Goal: Communication & Community: Participate in discussion

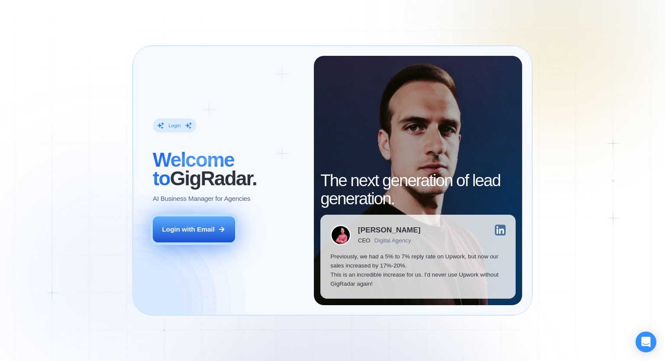
click at [177, 231] on div "Login with Email" at bounding box center [188, 229] width 53 height 9
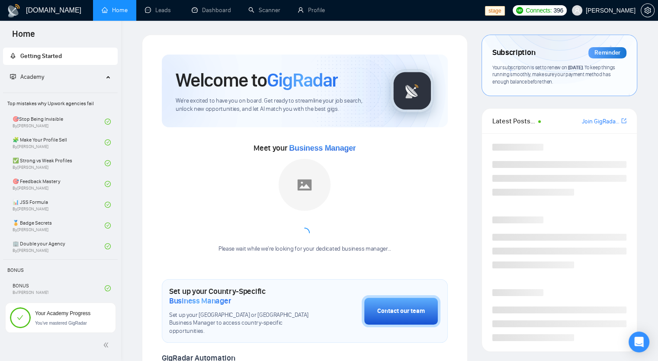
click at [607, 10] on span "[PERSON_NAME]" at bounding box center [611, 10] width 50 height 0
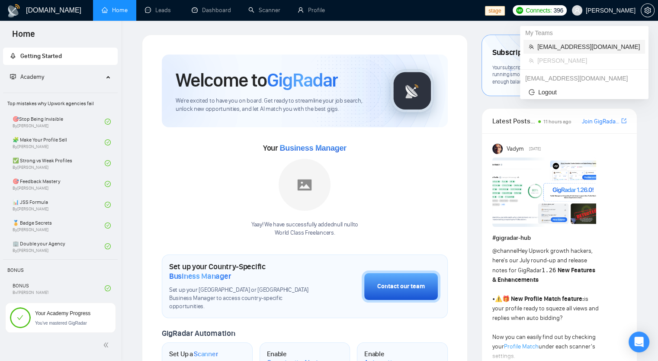
click at [595, 50] on span "[EMAIL_ADDRESS][DOMAIN_NAME]" at bounding box center [588, 47] width 103 height 10
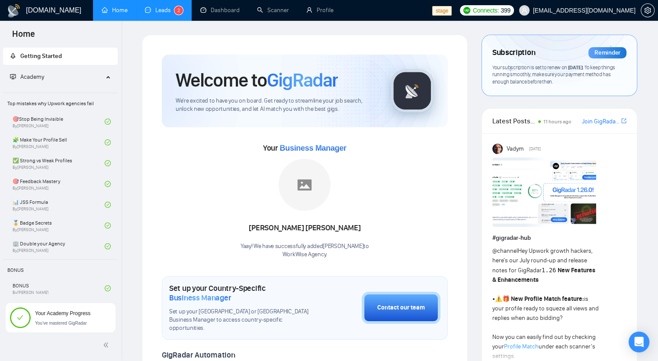
click at [159, 13] on link "Leads 2" at bounding box center [164, 9] width 38 height 7
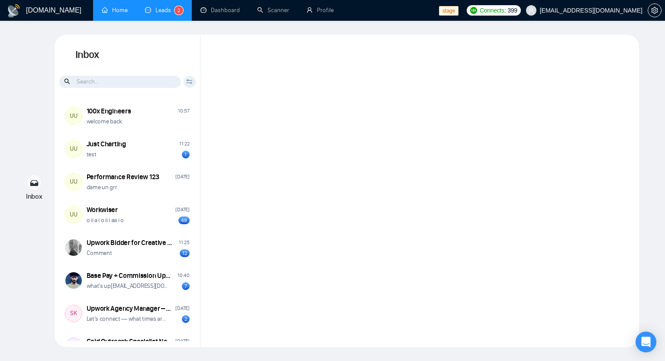
click at [110, 14] on link "Home" at bounding box center [115, 9] width 26 height 7
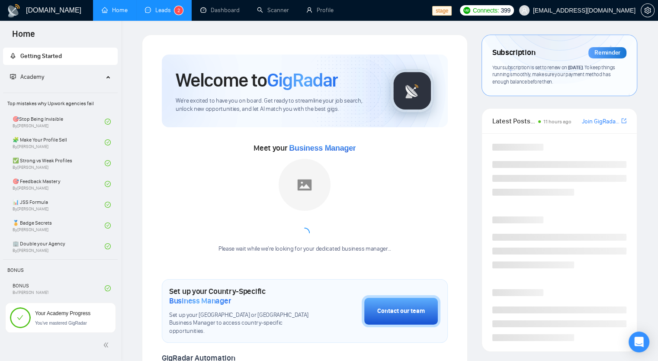
click at [150, 14] on link "Leads 2" at bounding box center [164, 9] width 38 height 7
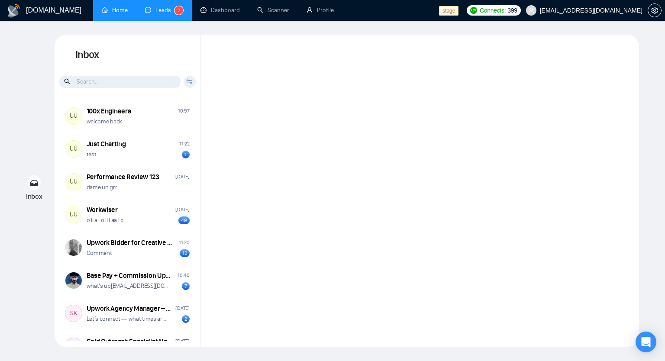
click at [111, 6] on link "Home" at bounding box center [115, 9] width 26 height 7
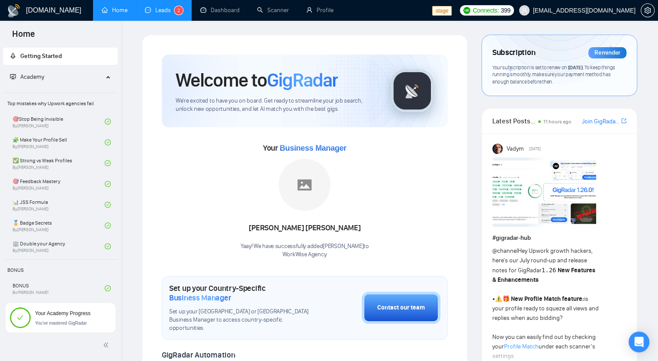
click at [157, 14] on link "Leads 2" at bounding box center [164, 9] width 38 height 7
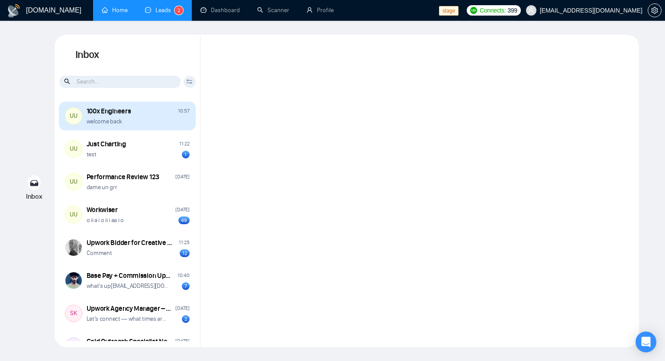
click at [141, 110] on div "100x Engineers 10:57" at bounding box center [138, 111] width 103 height 10
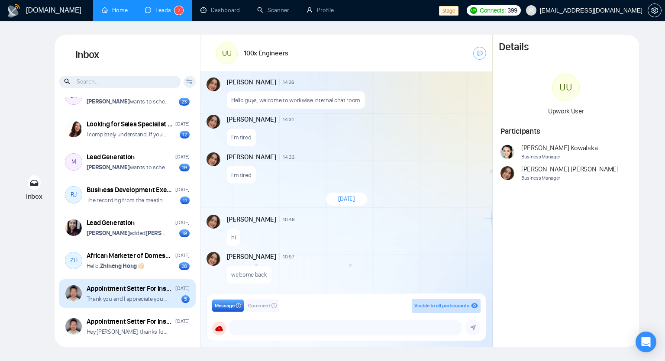
scroll to position [1734, 0]
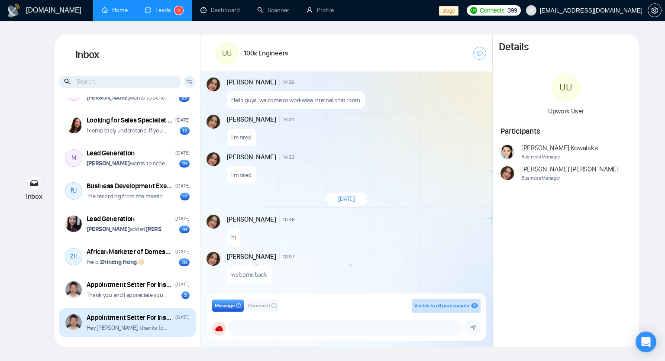
click at [142, 324] on p "Hey [PERSON_NAME], thanks for applying for this position!" at bounding box center [128, 328] width 83 height 8
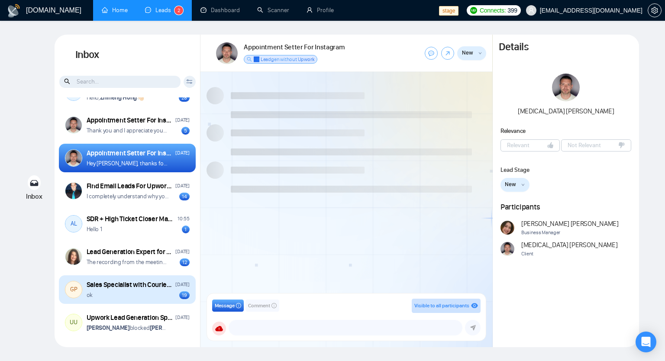
scroll to position [1898, 0]
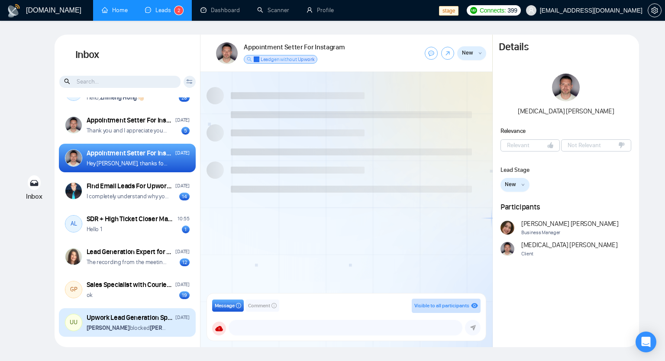
click at [128, 326] on p "[PERSON_NAME] blocked [PERSON_NAME]" at bounding box center [128, 328] width 83 height 8
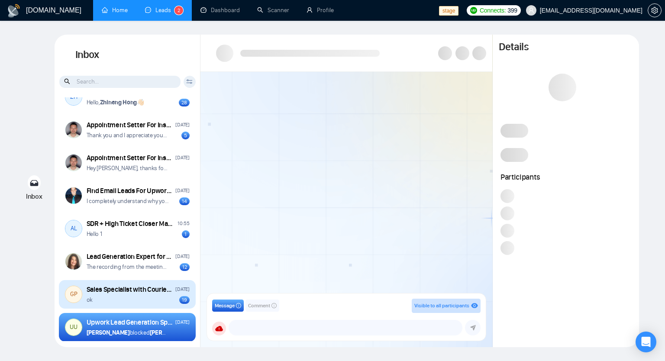
scroll to position [1898, 0]
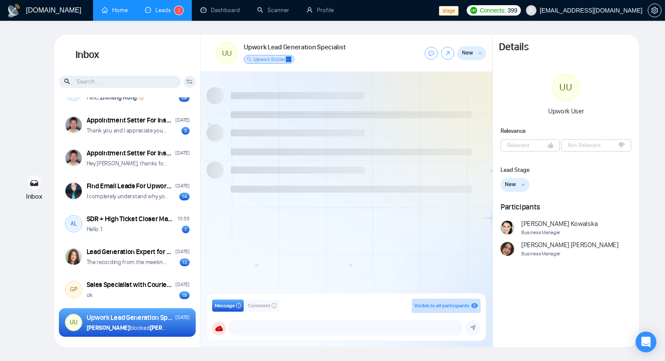
click at [119, 13] on link "Home" at bounding box center [115, 9] width 26 height 7
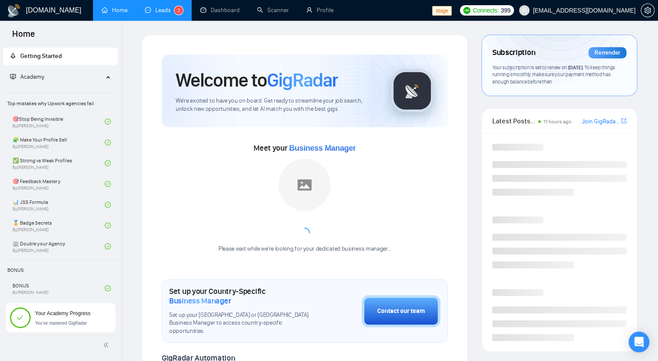
click at [155, 14] on link "Leads 2" at bounding box center [164, 9] width 38 height 7
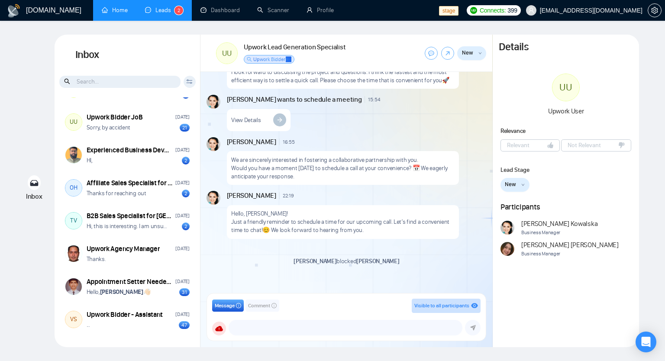
scroll to position [1076, 0]
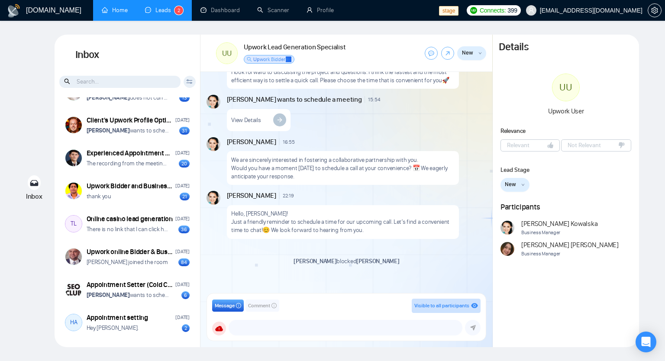
click at [126, 9] on link "Home" at bounding box center [115, 9] width 26 height 7
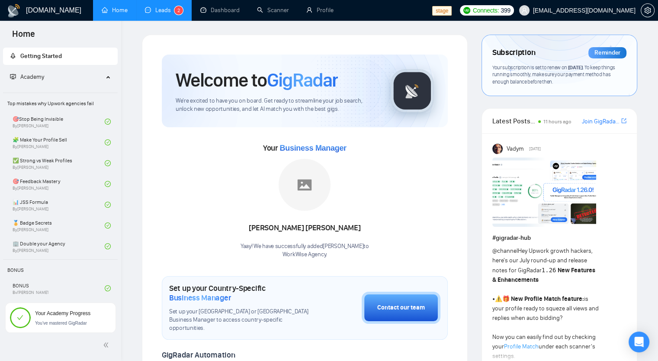
click at [177, 10] on span "2" at bounding box center [178, 10] width 3 height 6
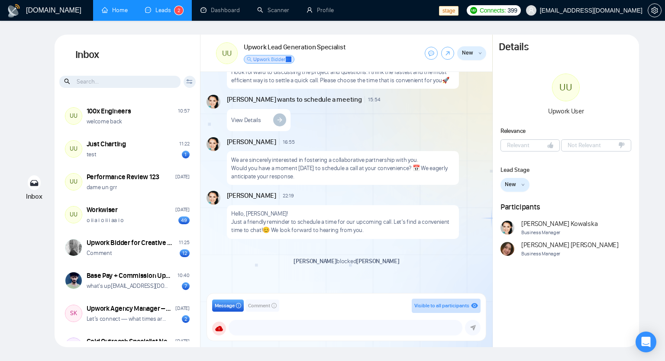
click at [104, 14] on link "Home" at bounding box center [115, 9] width 26 height 7
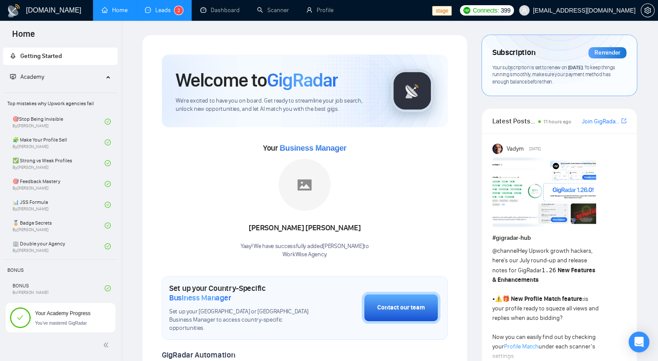
click at [177, 6] on link "Leads 2" at bounding box center [164, 9] width 38 height 7
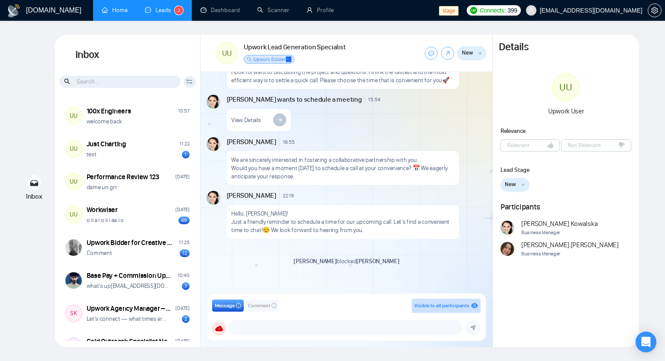
scroll to position [548, 0]
click at [268, 337] on div "Message Comment Visible to all participants GigRadar Business Manager [PERSON_N…" at bounding box center [346, 316] width 279 height 47
click at [269, 331] on textarea at bounding box center [345, 327] width 233 height 15
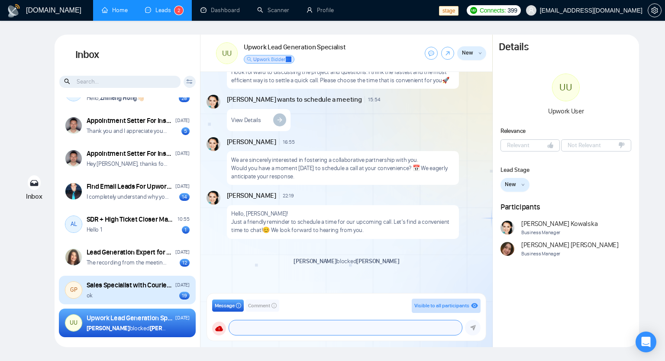
scroll to position [1898, 0]
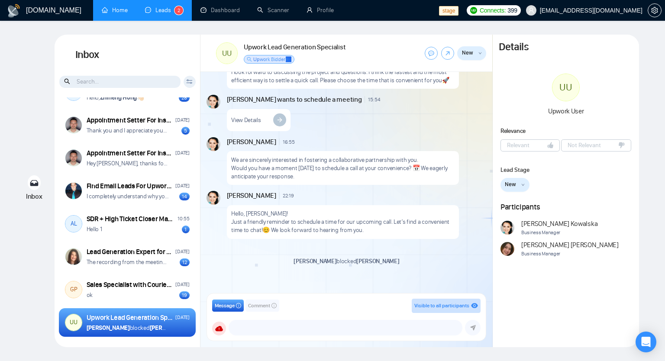
click at [110, 322] on div "Upwork Lead Generation Specialist [DATE] [PERSON_NAME] blocked [PERSON_NAME]" at bounding box center [138, 322] width 103 height 19
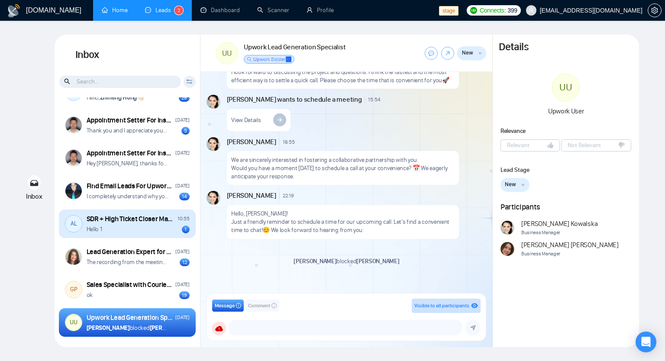
click at [134, 223] on div "SDR + High Ticket Closer Make $3K-$15k monthly 100% comission based only." at bounding box center [131, 219] width 89 height 10
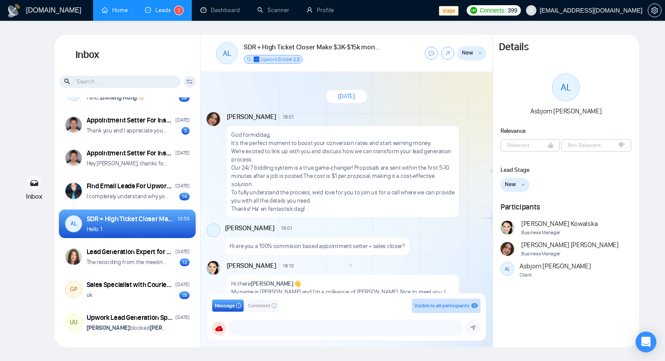
scroll to position [465, 0]
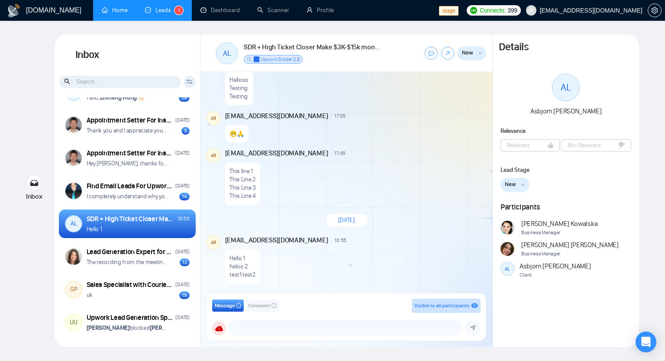
click at [260, 305] on span "Comment" at bounding box center [259, 306] width 22 height 8
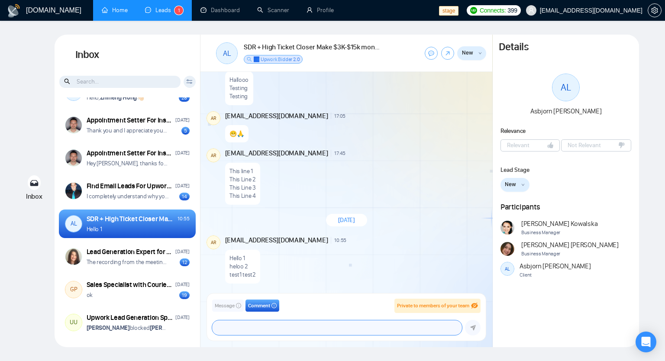
click at [355, 329] on textarea at bounding box center [337, 327] width 250 height 15
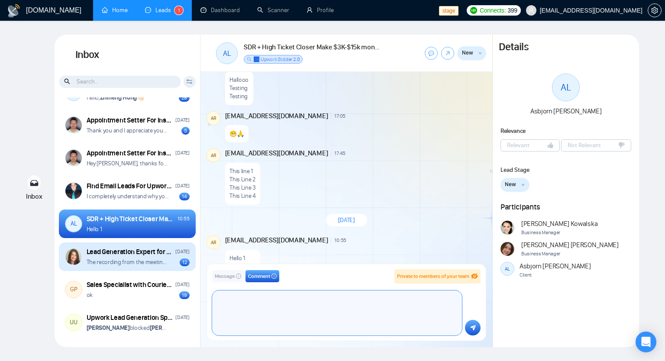
scroll to position [0, 0]
drag, startPoint x: 245, startPoint y: 331, endPoint x: 178, endPoint y: 256, distance: 100.5
click at [178, 256] on div "Inbox Client Reset Date Reset Reset Apply UU 100x Engineers 10:57 welcome back …" at bounding box center [347, 191] width 584 height 312
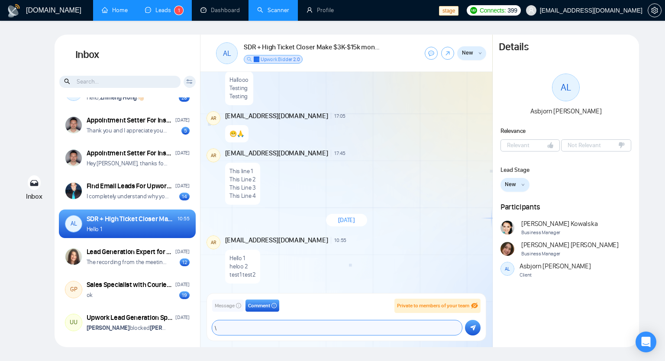
type textarea "\"
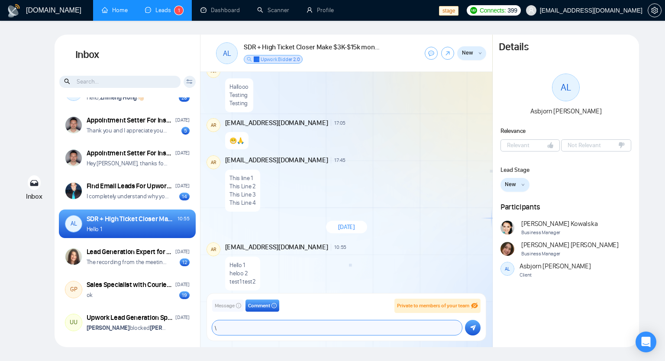
scroll to position [465, 0]
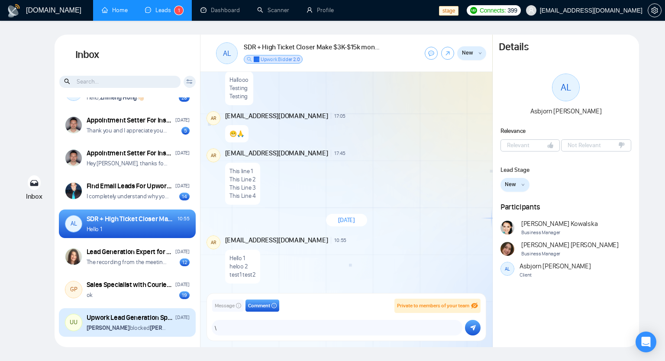
click at [107, 313] on div "Upwork Lead Generation Specialist" at bounding box center [130, 318] width 87 height 10
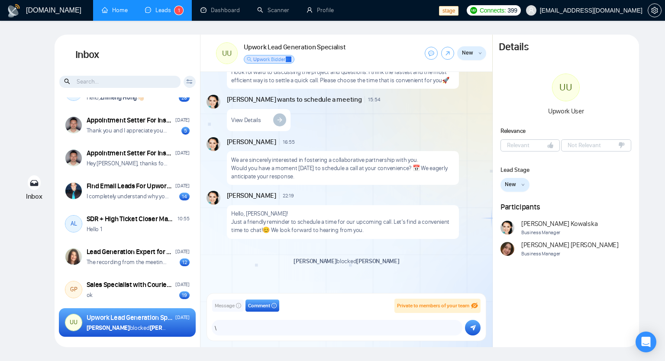
scroll to position [505, 0]
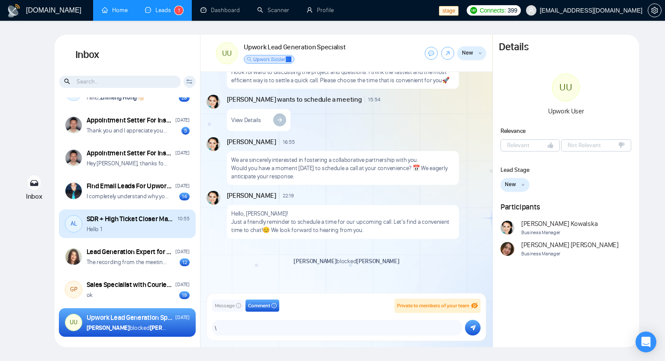
click at [160, 232] on div "Hello 1" at bounding box center [138, 229] width 103 height 8
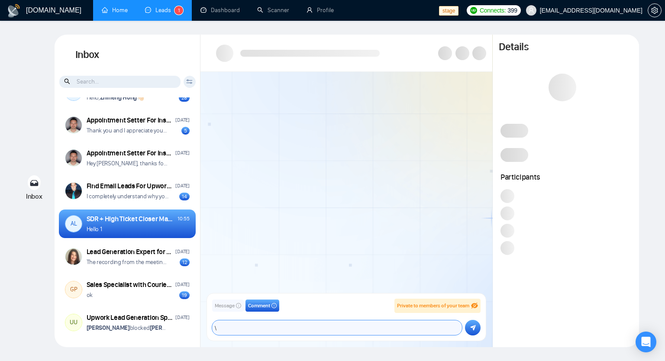
drag, startPoint x: 227, startPoint y: 328, endPoint x: 201, endPoint y: 320, distance: 27.8
click at [201, 320] on div "Message Comment Private to members of your team [EMAIL_ADDRESS][DOMAIN_NAME] [P…" at bounding box center [346, 317] width 292 height 60
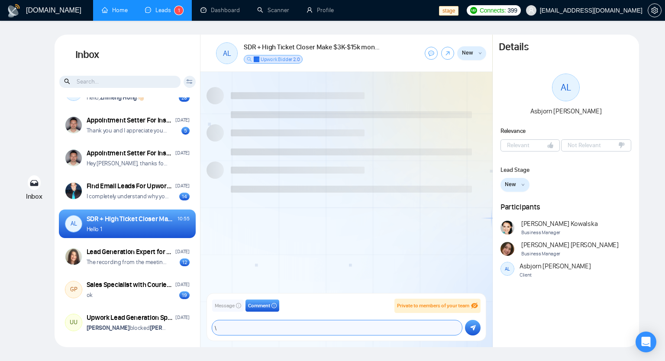
scroll to position [465, 0]
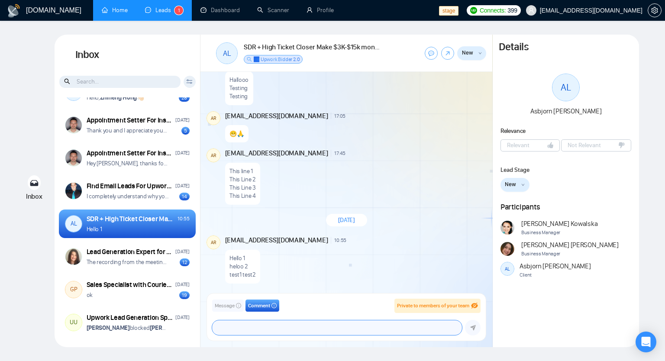
click at [257, 325] on textarea at bounding box center [337, 327] width 250 height 15
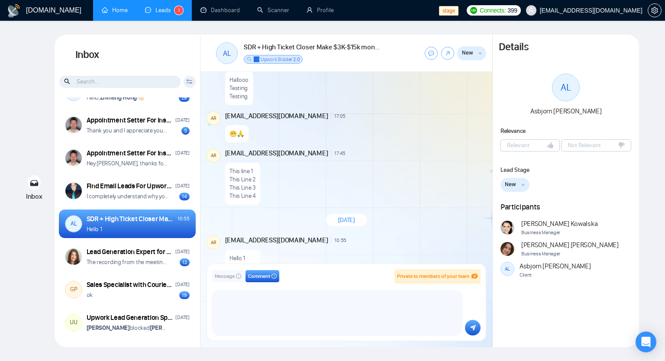
drag, startPoint x: 488, startPoint y: 265, endPoint x: 488, endPoint y: 289, distance: 24.2
click at [488, 289] on div "Message Comment Private to members of your team [EMAIL_ADDRESS][DOMAIN_NAME] [P…" at bounding box center [346, 302] width 292 height 90
click at [488, 293] on div "Message Comment Private to members of your team [EMAIL_ADDRESS][DOMAIN_NAME] [P…" at bounding box center [346, 302] width 292 height 90
click at [239, 320] on textarea "Test hello" at bounding box center [337, 312] width 250 height 45
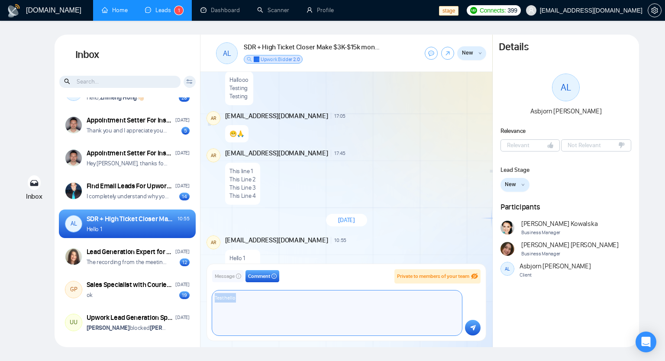
click at [229, 325] on textarea "Test hello" at bounding box center [337, 312] width 250 height 45
type textarea "Test hello hii"
click at [474, 328] on icon "submit" at bounding box center [473, 327] width 6 height 6
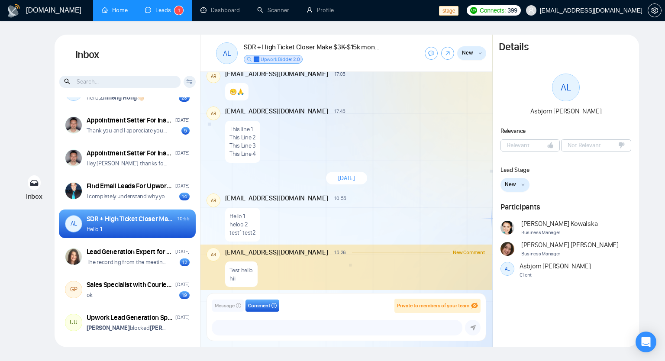
scroll to position [511, 0]
